Goal: Task Accomplishment & Management: Manage account settings

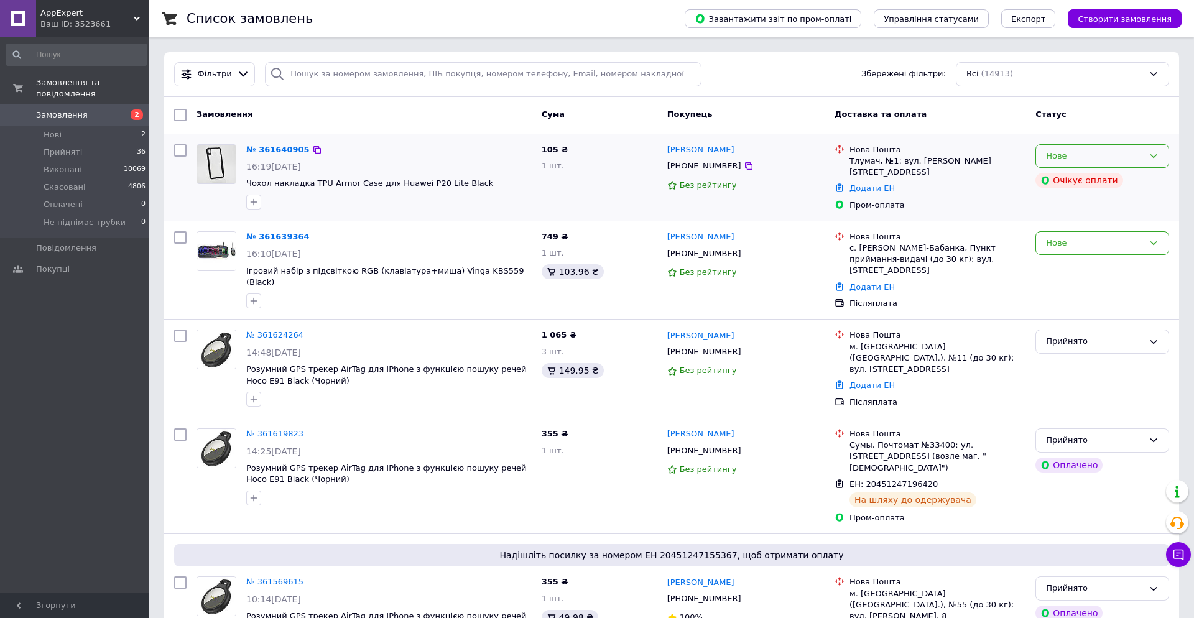
click at [1061, 151] on div "Нове" at bounding box center [1095, 156] width 98 height 13
click at [1073, 170] on li "Прийнято" at bounding box center [1102, 181] width 133 height 23
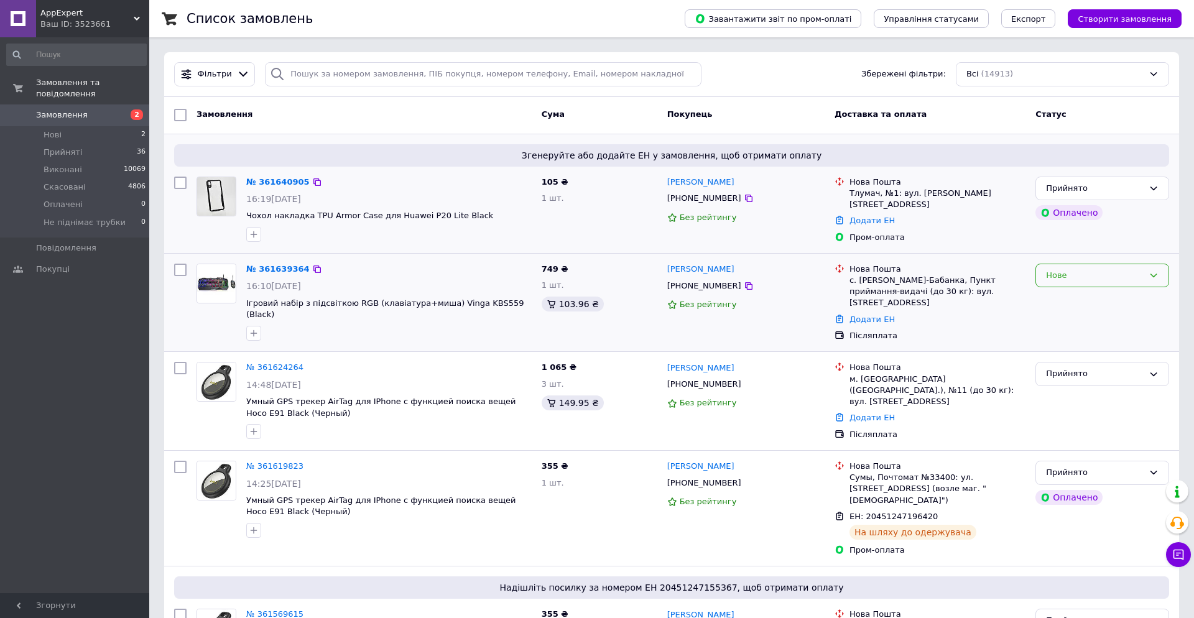
click at [1082, 269] on div "Нове" at bounding box center [1095, 275] width 98 height 13
click at [1075, 291] on li "Прийнято" at bounding box center [1102, 301] width 133 height 23
click at [277, 184] on link "№ 361640905" at bounding box center [277, 181] width 63 height 9
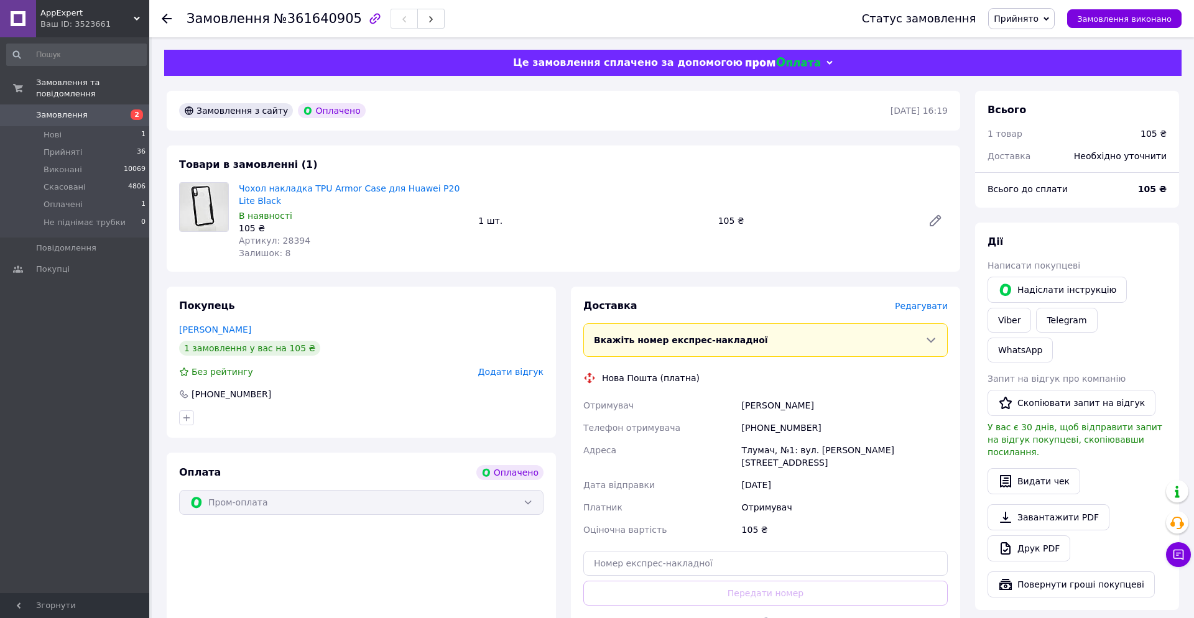
click at [91, 113] on span "Замовлення" at bounding box center [75, 114] width 79 height 11
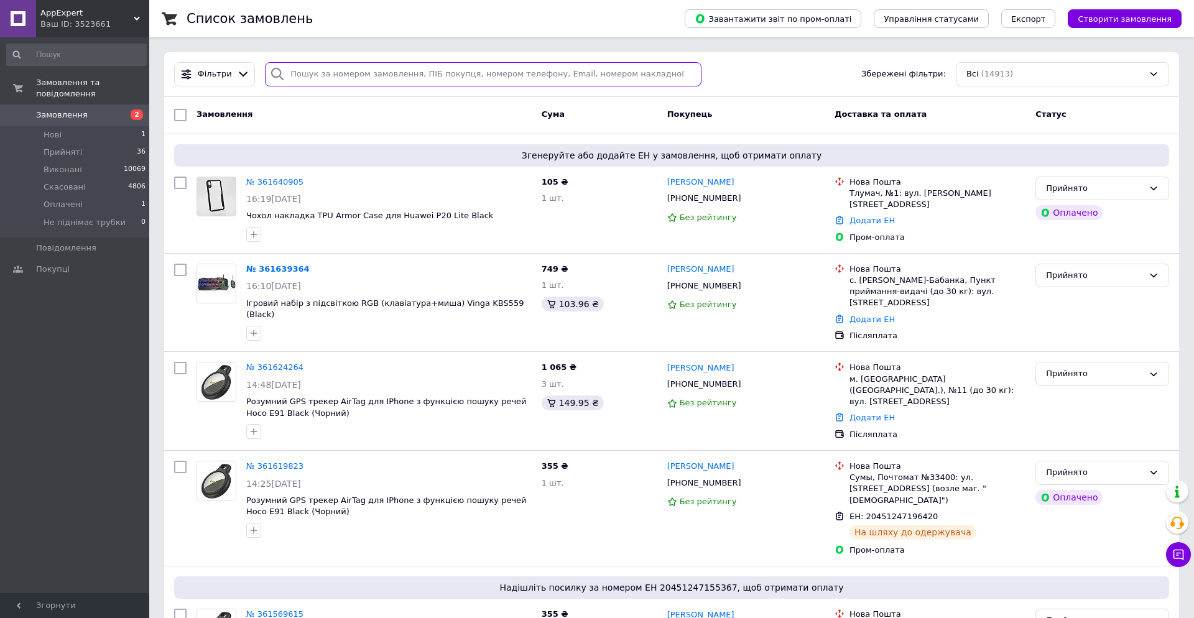
click at [305, 80] on input "search" at bounding box center [483, 74] width 437 height 24
paste input "361274203"
type input "361274203"
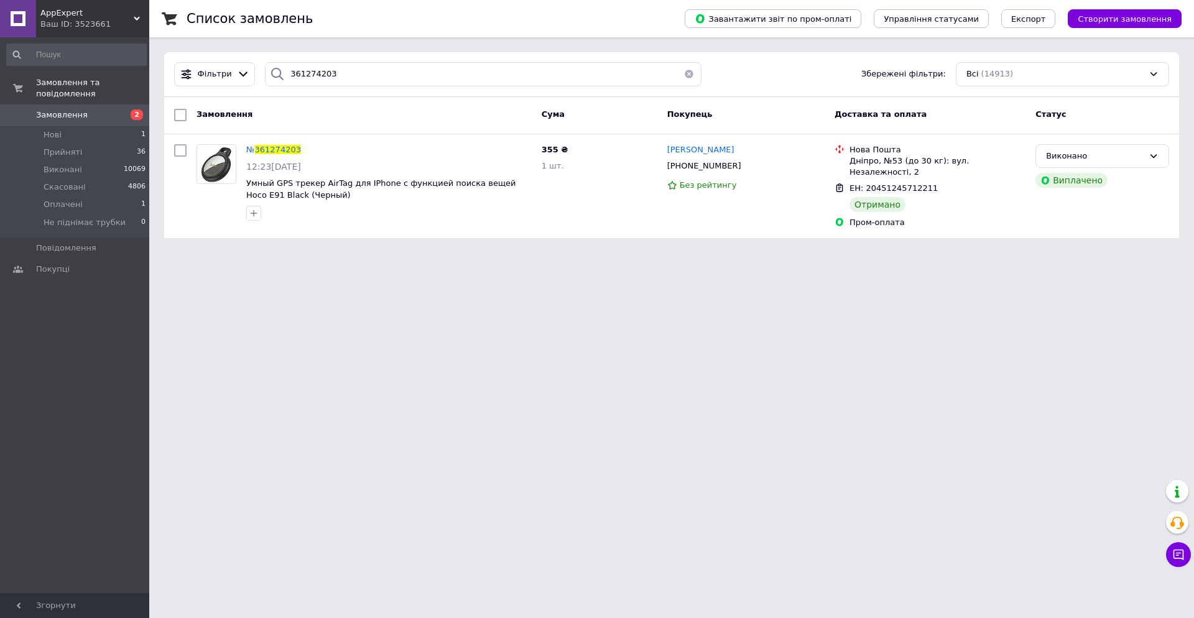
click at [105, 118] on span "Замовлення" at bounding box center [75, 114] width 79 height 11
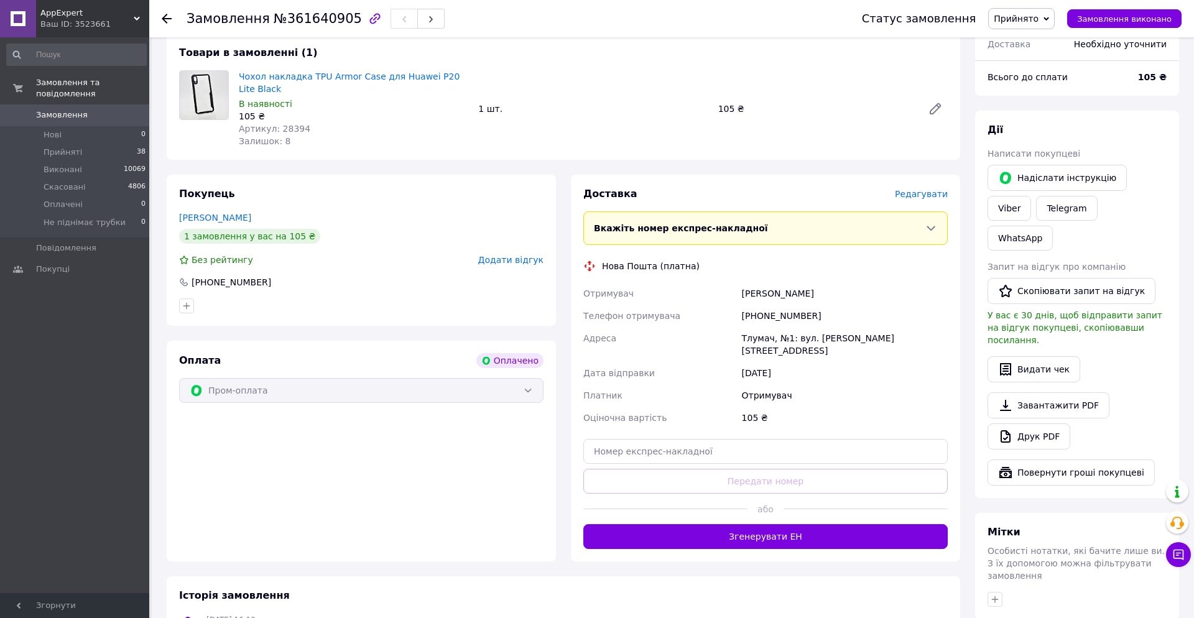
scroll to position [137, 0]
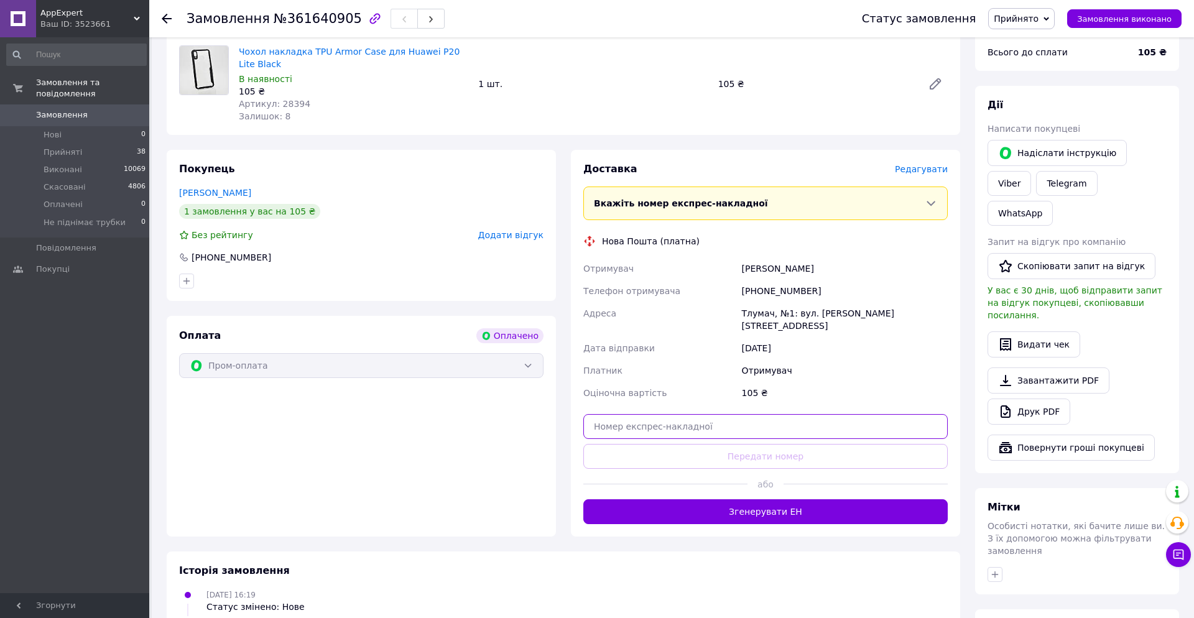
click at [701, 423] on input "text" at bounding box center [766, 426] width 365 height 25
paste input "20451247379805"
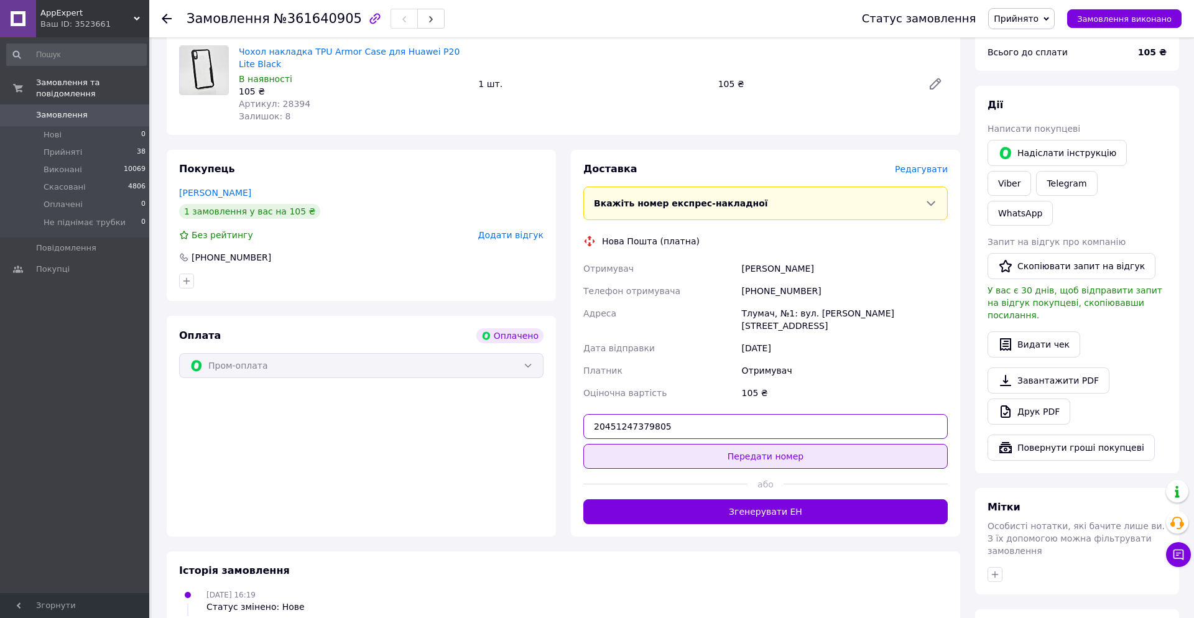
type input "20451247379805"
click at [703, 447] on button "Передати номер" at bounding box center [766, 456] width 365 height 25
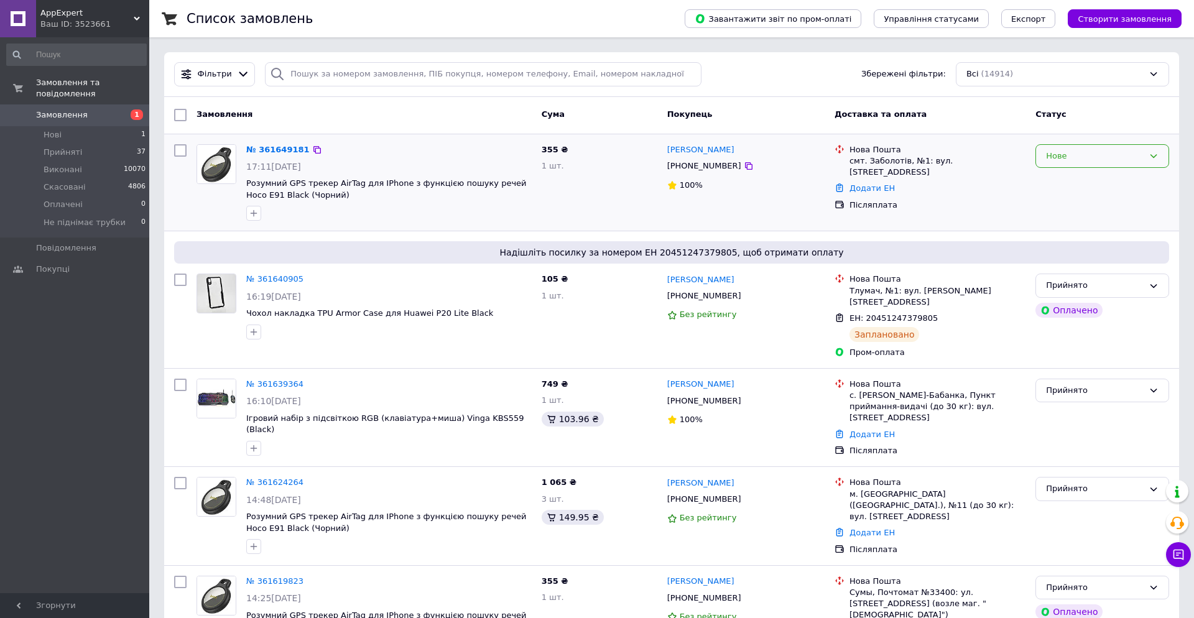
click at [1071, 157] on div "Нове" at bounding box center [1095, 156] width 98 height 13
click at [1070, 177] on li "Прийнято" at bounding box center [1102, 181] width 133 height 23
